Goal: Task Accomplishment & Management: Complete application form

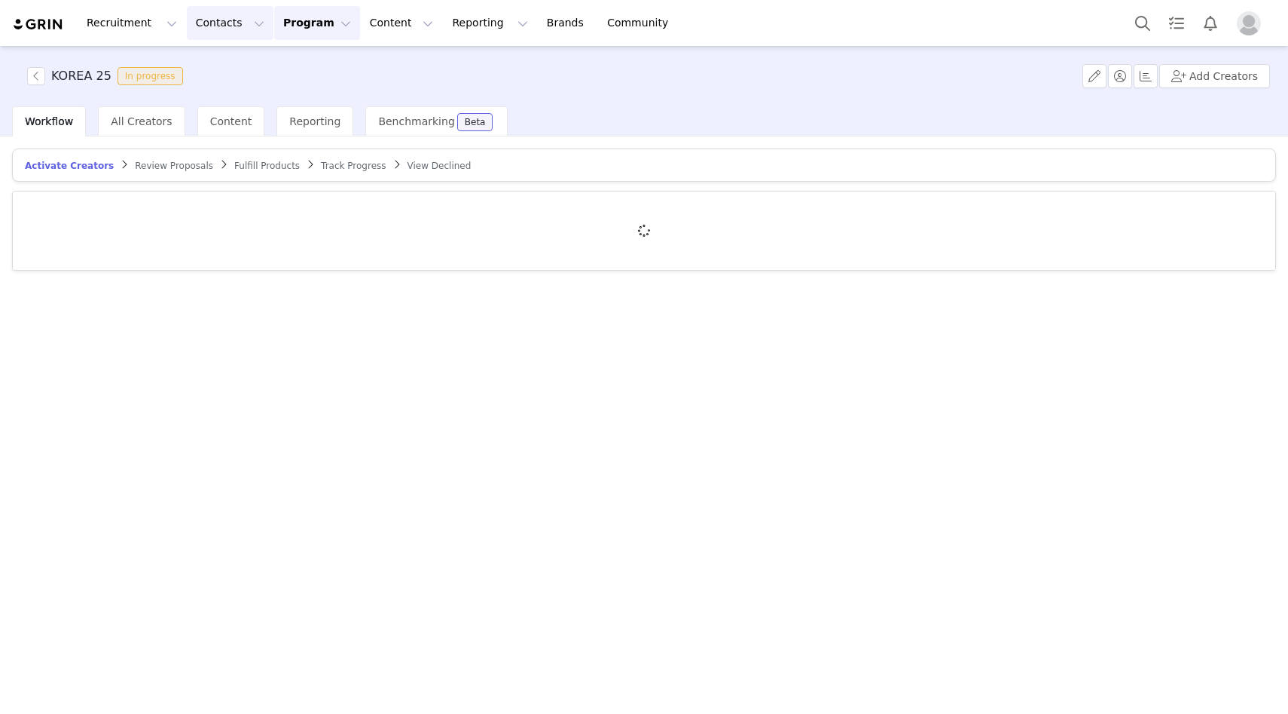
click at [198, 26] on button "Contacts Contacts" at bounding box center [230, 23] width 87 height 34
click at [215, 64] on p "Creators" at bounding box center [210, 67] width 45 height 16
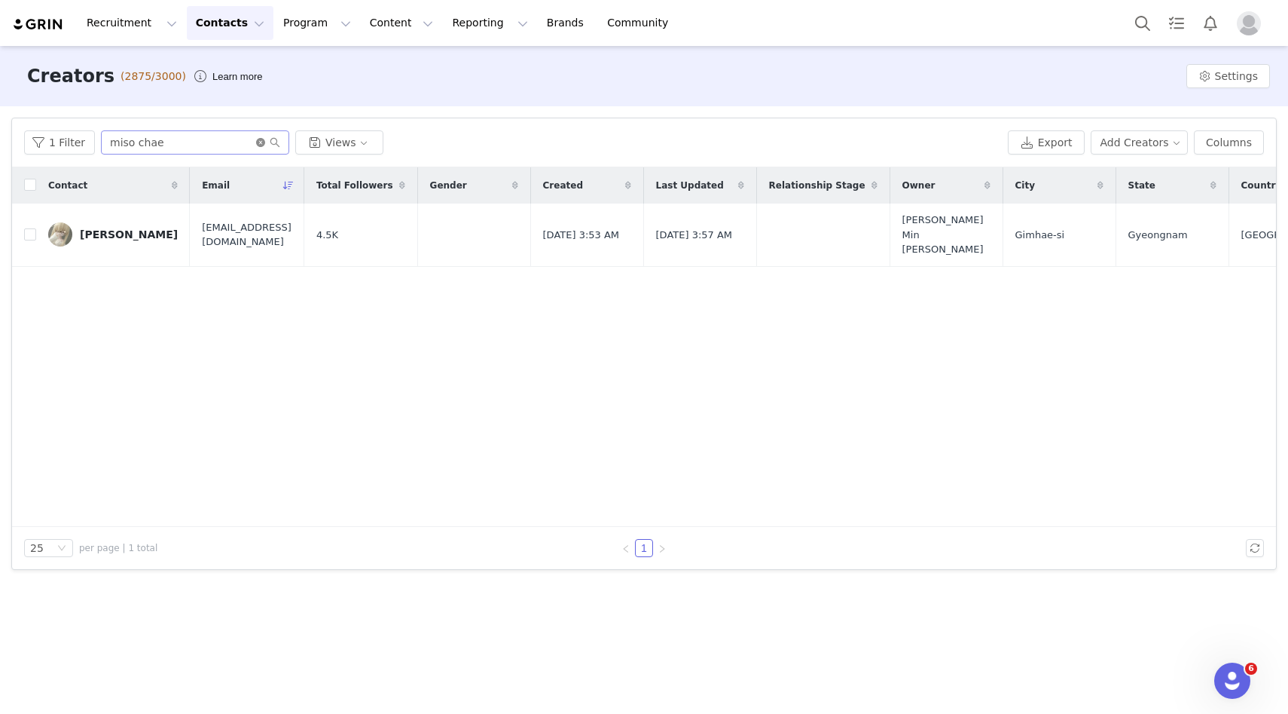
click at [259, 145] on icon "icon: close-circle" at bounding box center [260, 142] width 9 height 9
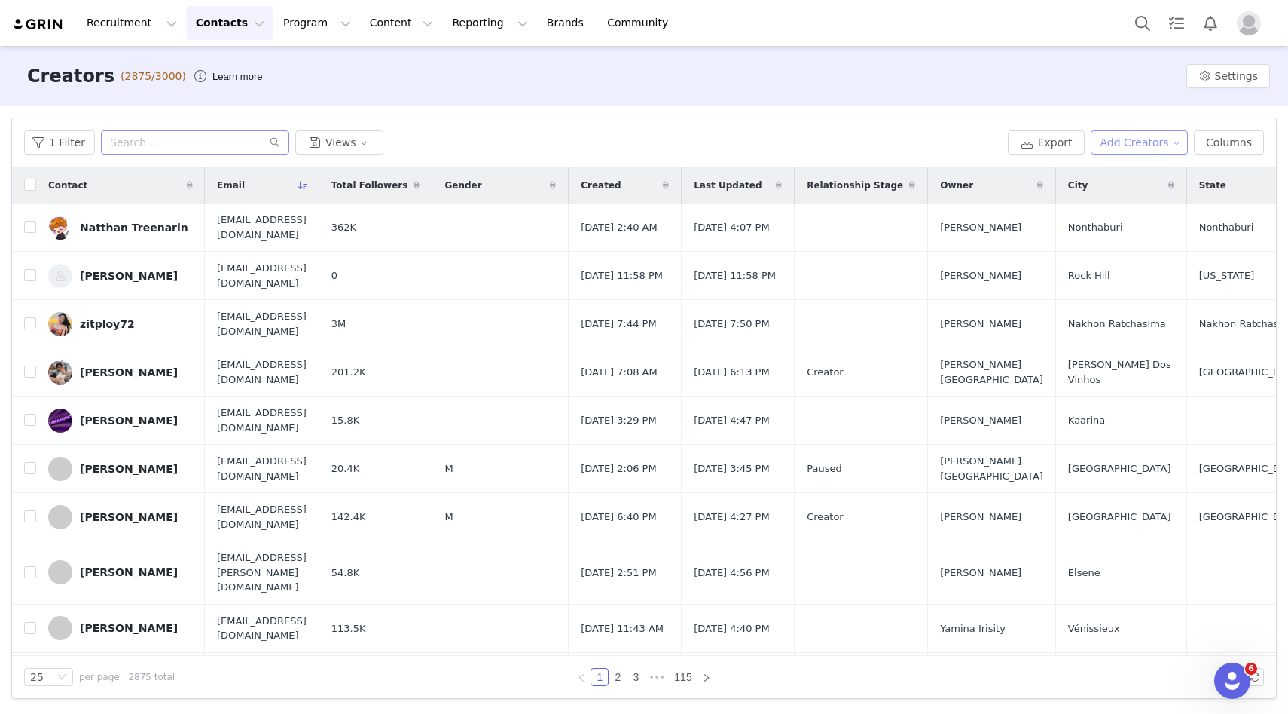
click at [1156, 148] on button "Add Creators" at bounding box center [1140, 142] width 98 height 24
click at [1154, 167] on span "Add a Creator" at bounding box center [1142, 172] width 73 height 17
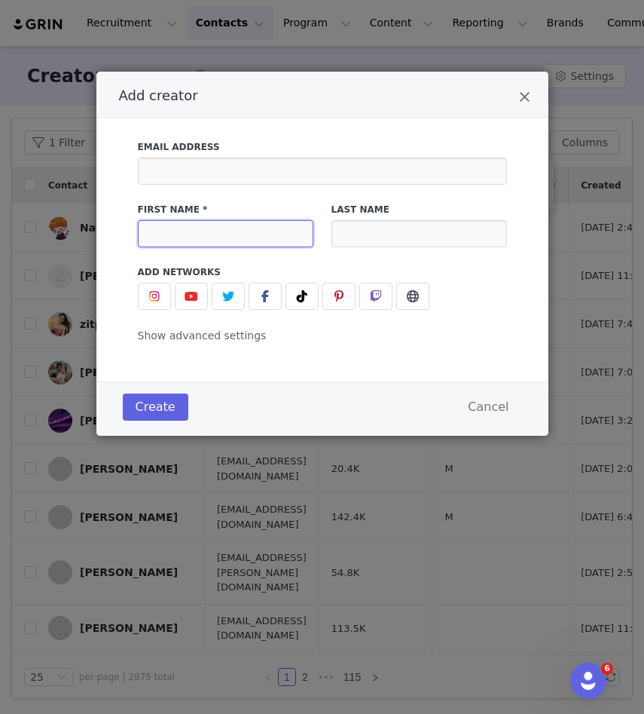
click at [237, 233] on input "Add creator" at bounding box center [226, 233] width 176 height 27
type input "ㅡ"
type input "Manjoo"
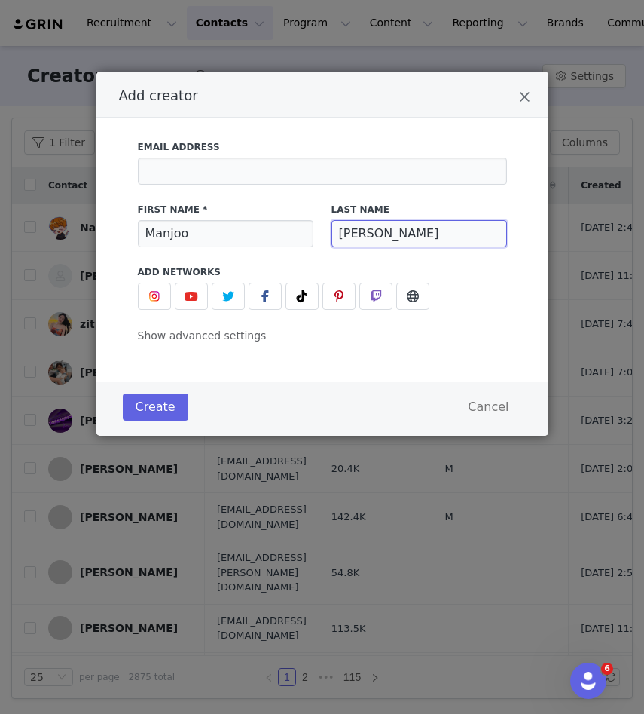
type input "[PERSON_NAME]"
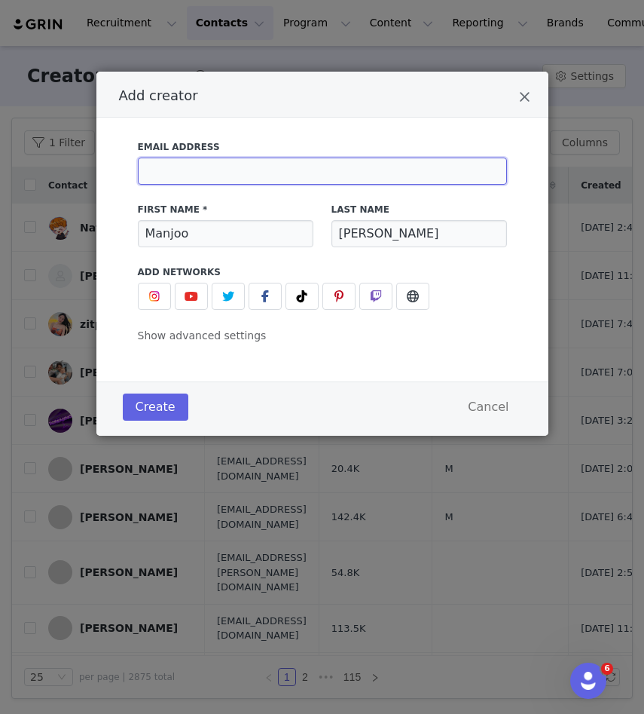
click at [201, 172] on input "Add creator" at bounding box center [322, 170] width 369 height 27
paste input "mailto:[EMAIL_ADDRESS][DOMAIN_NAME]"
drag, startPoint x: 182, startPoint y: 172, endPoint x: 139, endPoint y: 173, distance: 42.2
click at [139, 173] on input "mailto:[EMAIL_ADDRESS][DOMAIN_NAME]" at bounding box center [322, 170] width 369 height 27
type input "[EMAIL_ADDRESS][DOMAIN_NAME]"
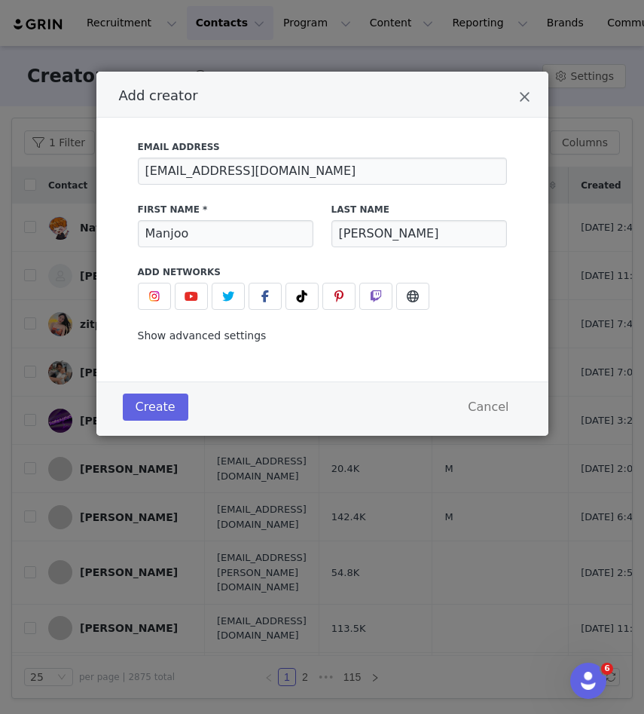
click at [193, 337] on span "Show advanced settings" at bounding box center [202, 335] width 129 height 12
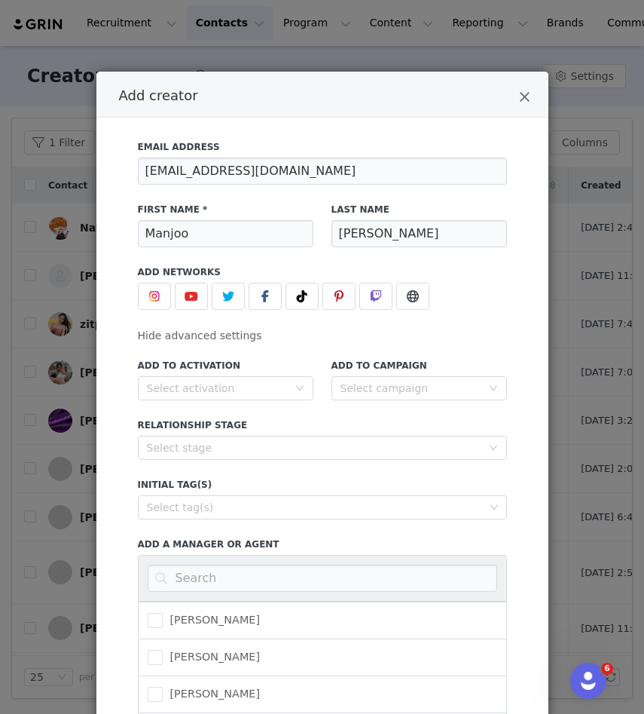
scroll to position [25, 0]
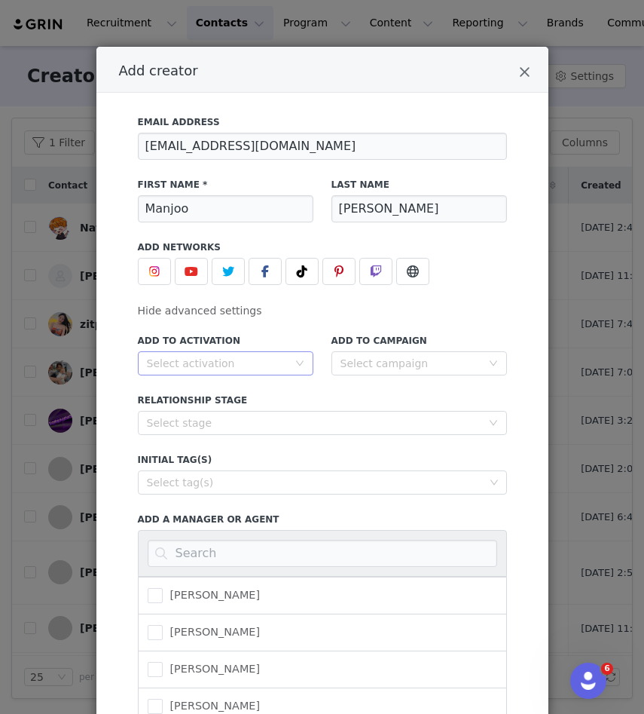
click at [238, 363] on div "Select activation" at bounding box center [217, 363] width 141 height 15
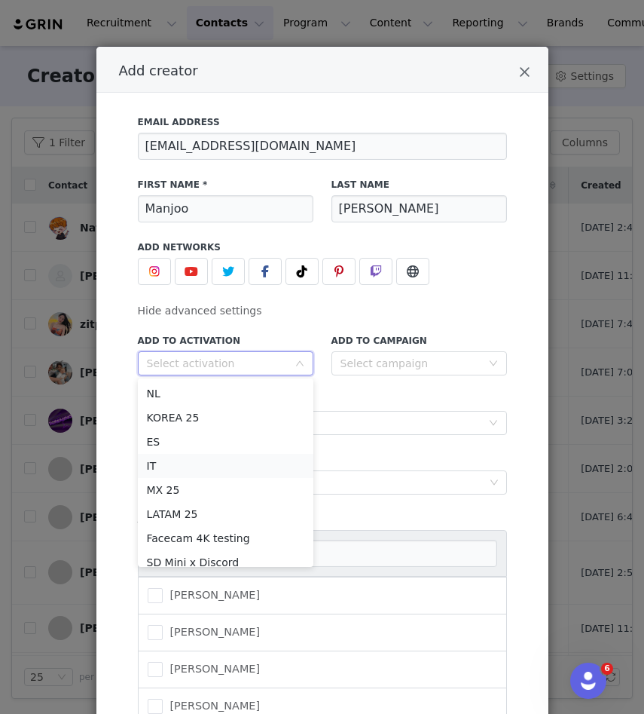
scroll to position [289, 0]
click at [204, 420] on li "KOREA 25" at bounding box center [226, 418] width 176 height 24
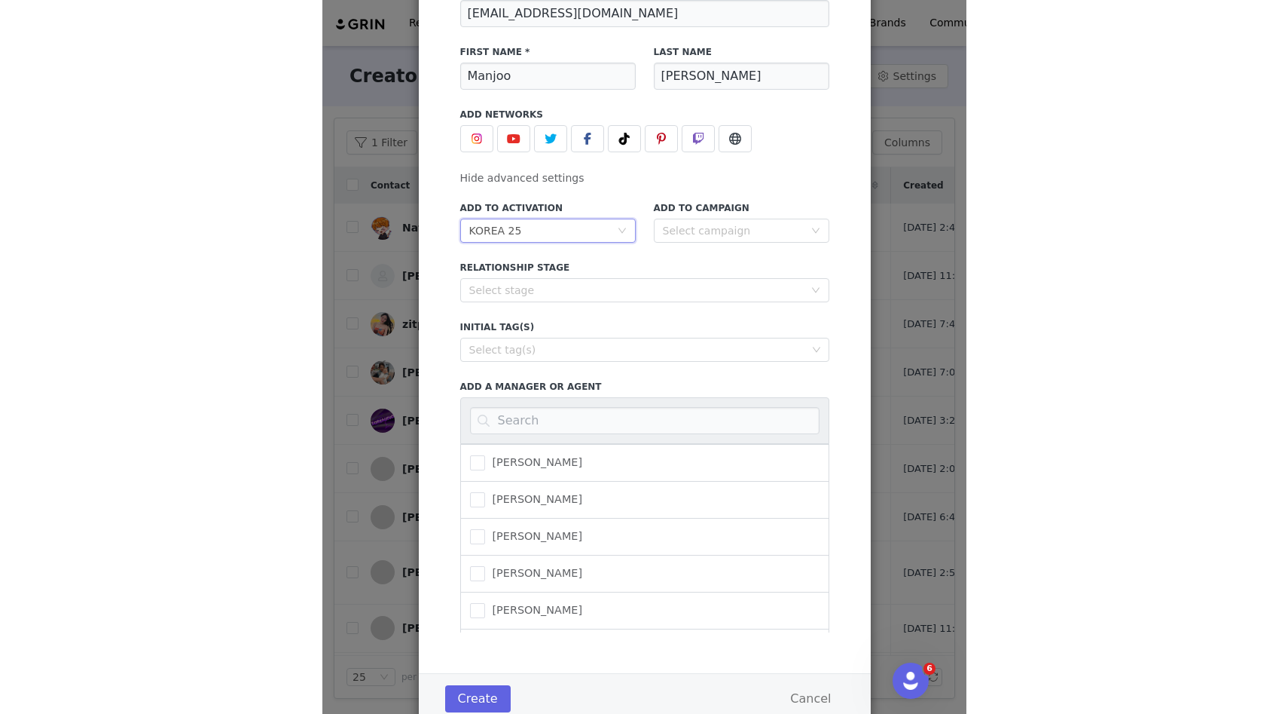
scroll to position [208, 0]
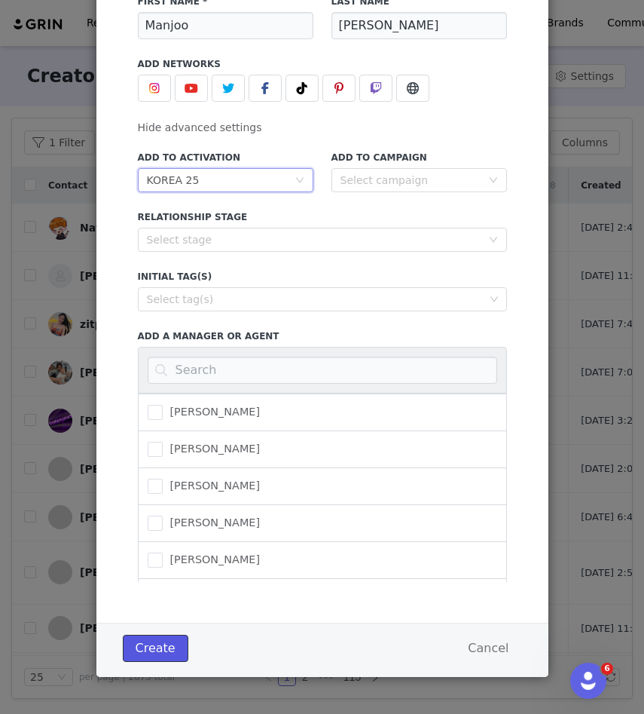
click at [150, 644] on button "Create" at bounding box center [156, 647] width 66 height 27
